Goal: Find contact information: Find contact information

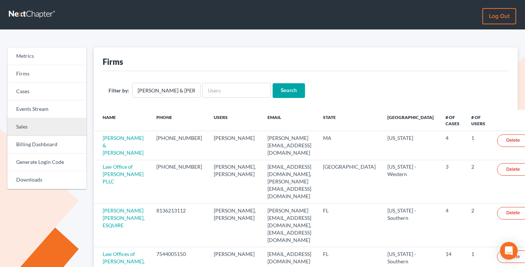
click at [38, 127] on link "Sales" at bounding box center [46, 127] width 79 height 18
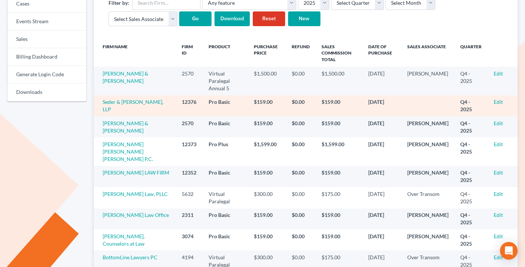
scroll to position [89, 0]
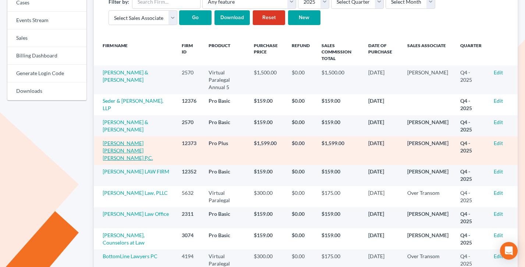
click at [134, 140] on link "[PERSON_NAME] [PERSON_NAME] [PERSON_NAME] P,C." at bounding box center [128, 150] width 50 height 21
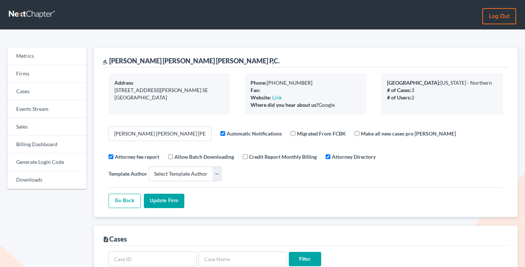
select select
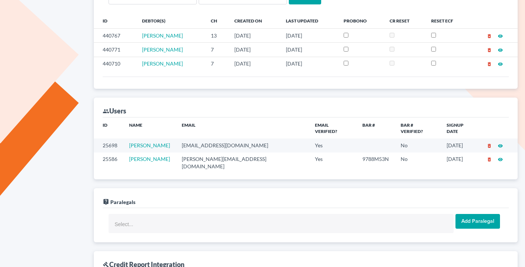
scroll to position [262, 0]
click at [225, 152] on td "maleah@crumbleylaw.com" at bounding box center [243, 162] width 134 height 21
copy td "maleah@crumbleylaw.com"
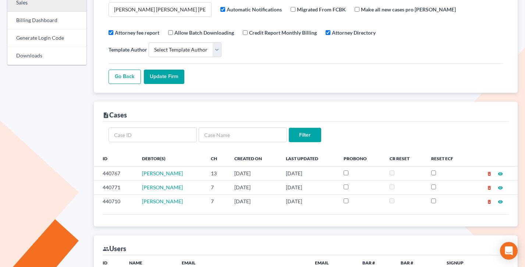
scroll to position [121, 0]
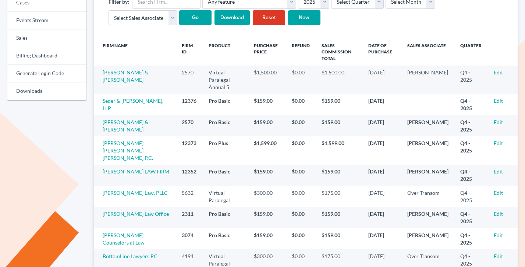
scroll to position [89, 0]
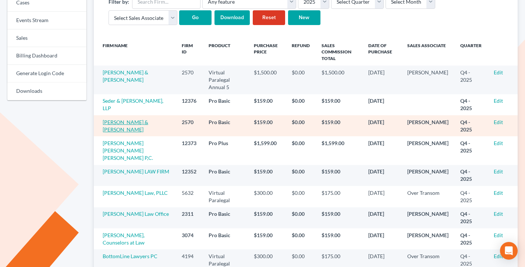
click at [128, 119] on link "[PERSON_NAME] & [PERSON_NAME]" at bounding box center [126, 126] width 46 height 14
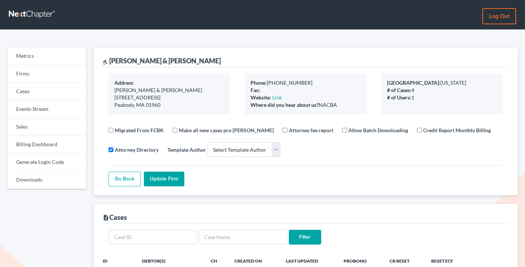
select select
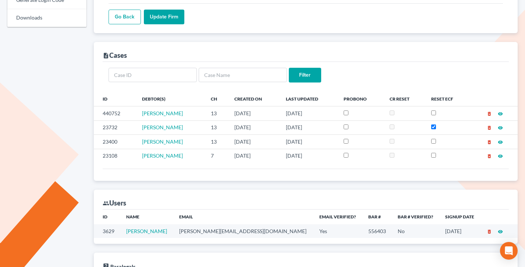
scroll to position [214, 0]
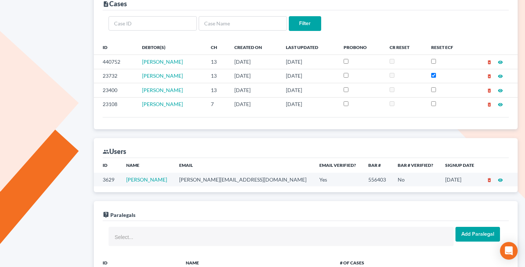
click at [222, 177] on td "andrew@evansevanslaw.com" at bounding box center [243, 180] width 140 height 14
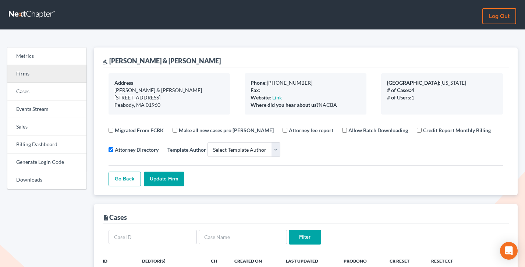
drag, startPoint x: 12, startPoint y: 71, endPoint x: 17, endPoint y: 73, distance: 5.7
click at [12, 71] on link "Firms" at bounding box center [46, 74] width 79 height 18
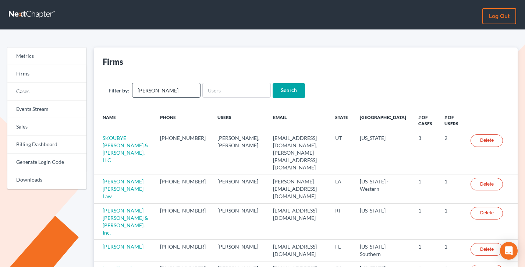
type input "[PERSON_NAME]"
click at [273, 83] on input "Search" at bounding box center [289, 90] width 32 height 15
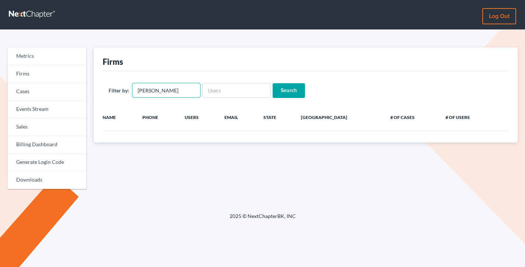
click at [158, 90] on input "[PERSON_NAME]" at bounding box center [166, 90] width 68 height 15
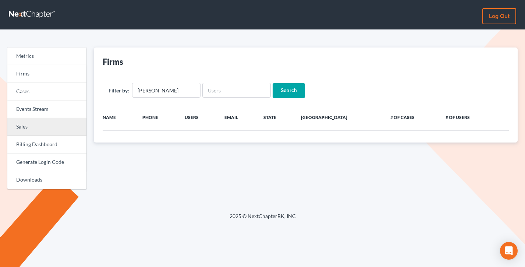
click at [33, 124] on link "Sales" at bounding box center [46, 127] width 79 height 18
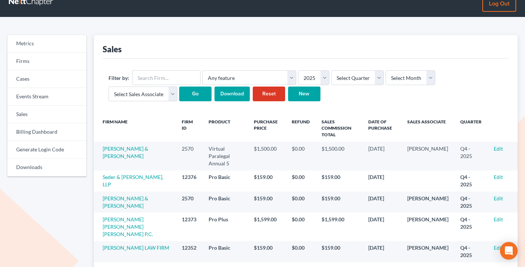
scroll to position [10, 0]
